Goal: Find specific page/section: Find specific page/section

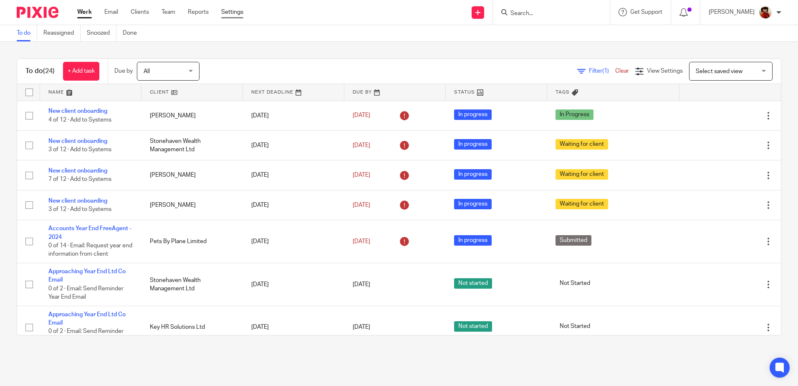
click at [234, 13] on link "Settings" at bounding box center [232, 12] width 22 height 8
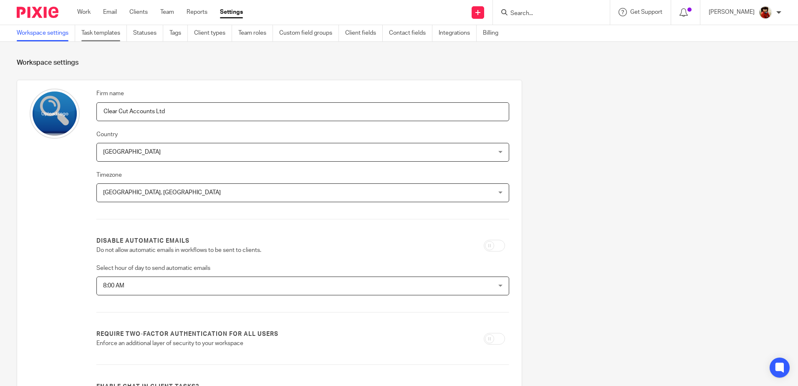
click at [103, 30] on link "Task templates" at bounding box center [103, 33] width 45 height 16
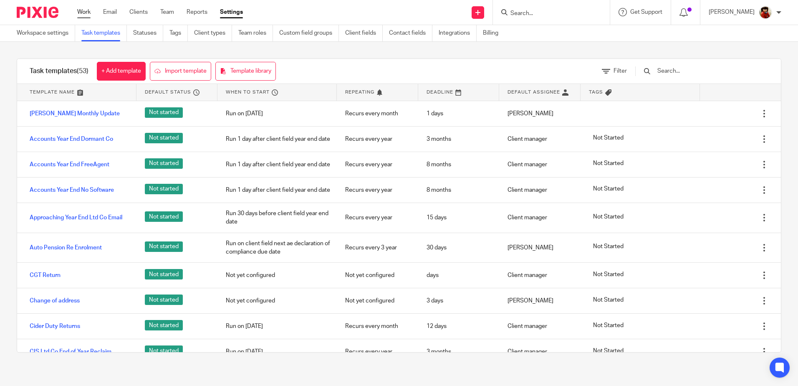
click at [83, 13] on link "Work" at bounding box center [83, 12] width 13 height 8
